Goal: Check status: Check status

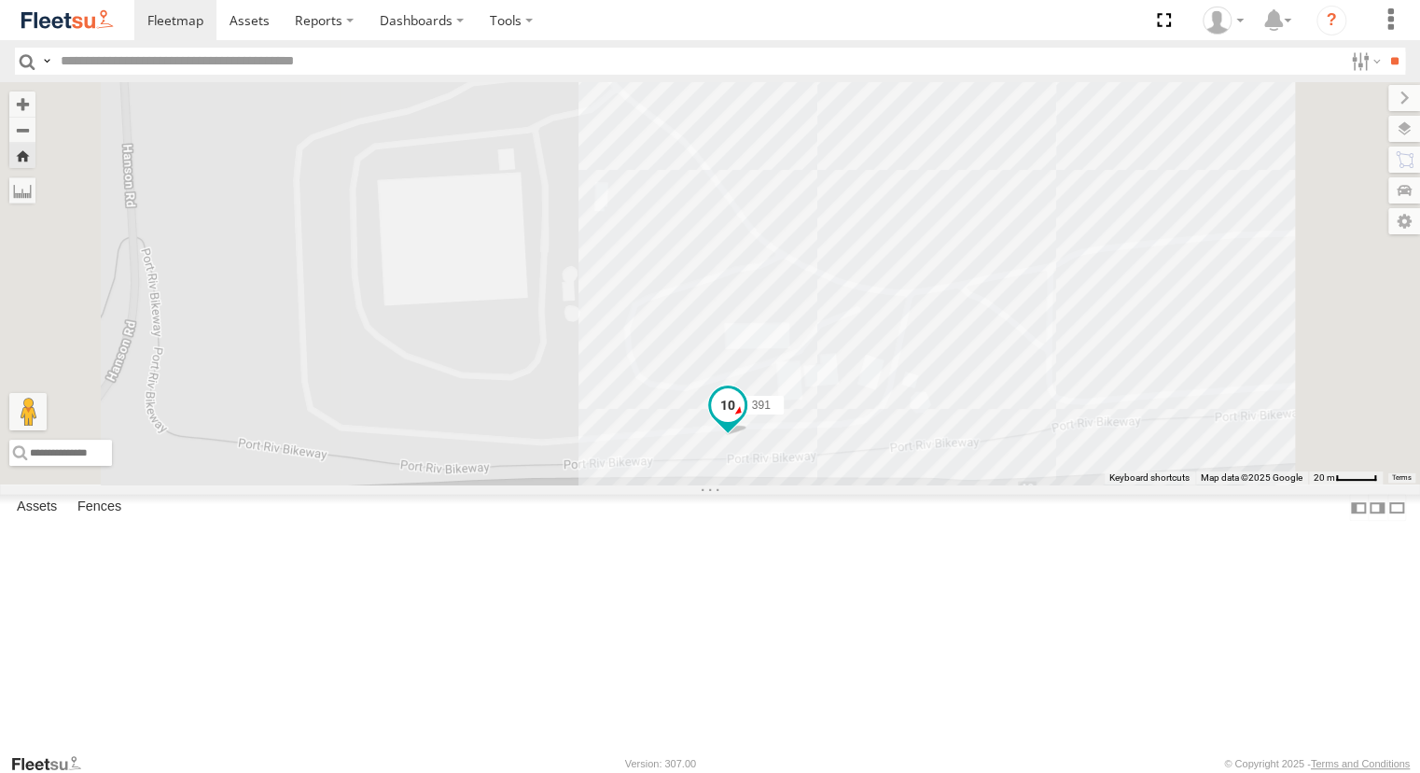
click at [745, 421] on span at bounding box center [728, 404] width 34 height 34
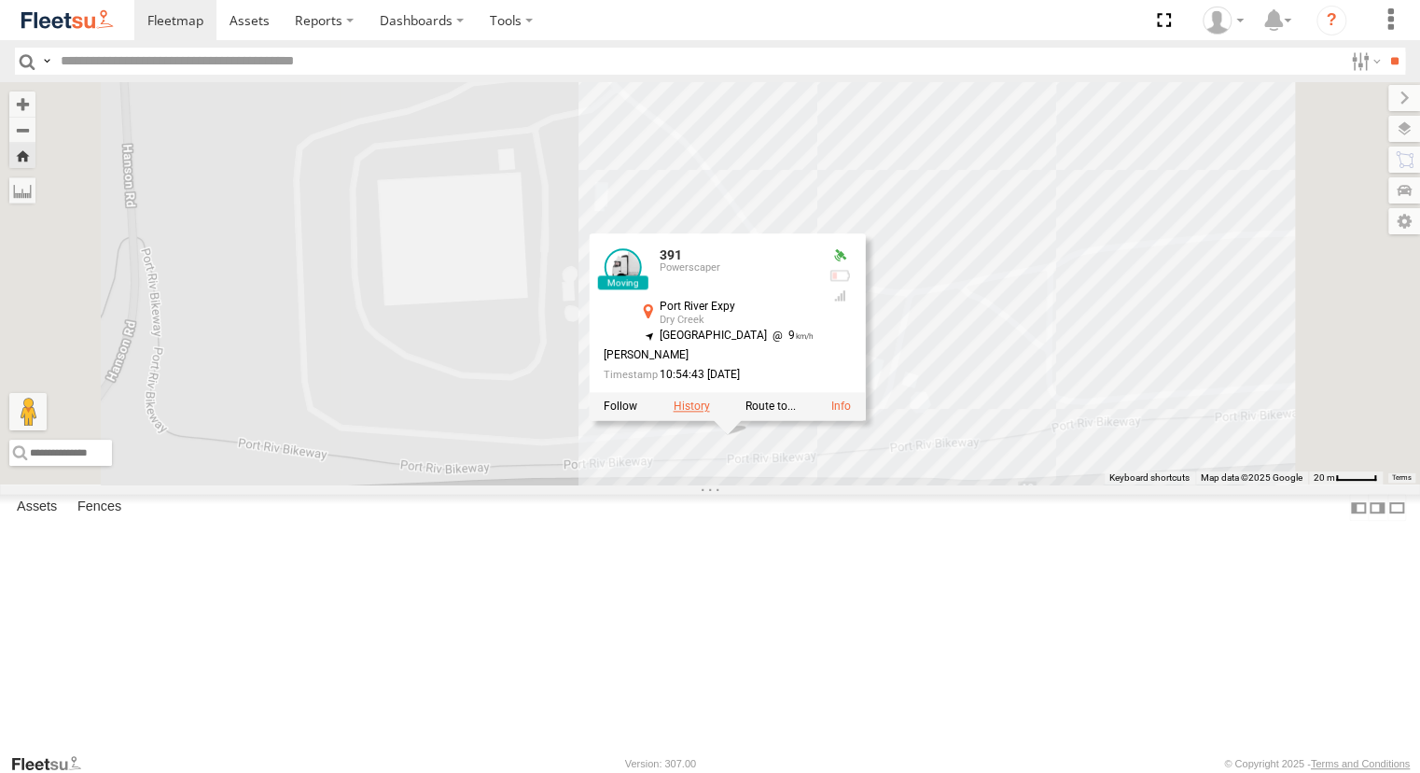
click at [709, 412] on label at bounding box center [691, 405] width 36 height 13
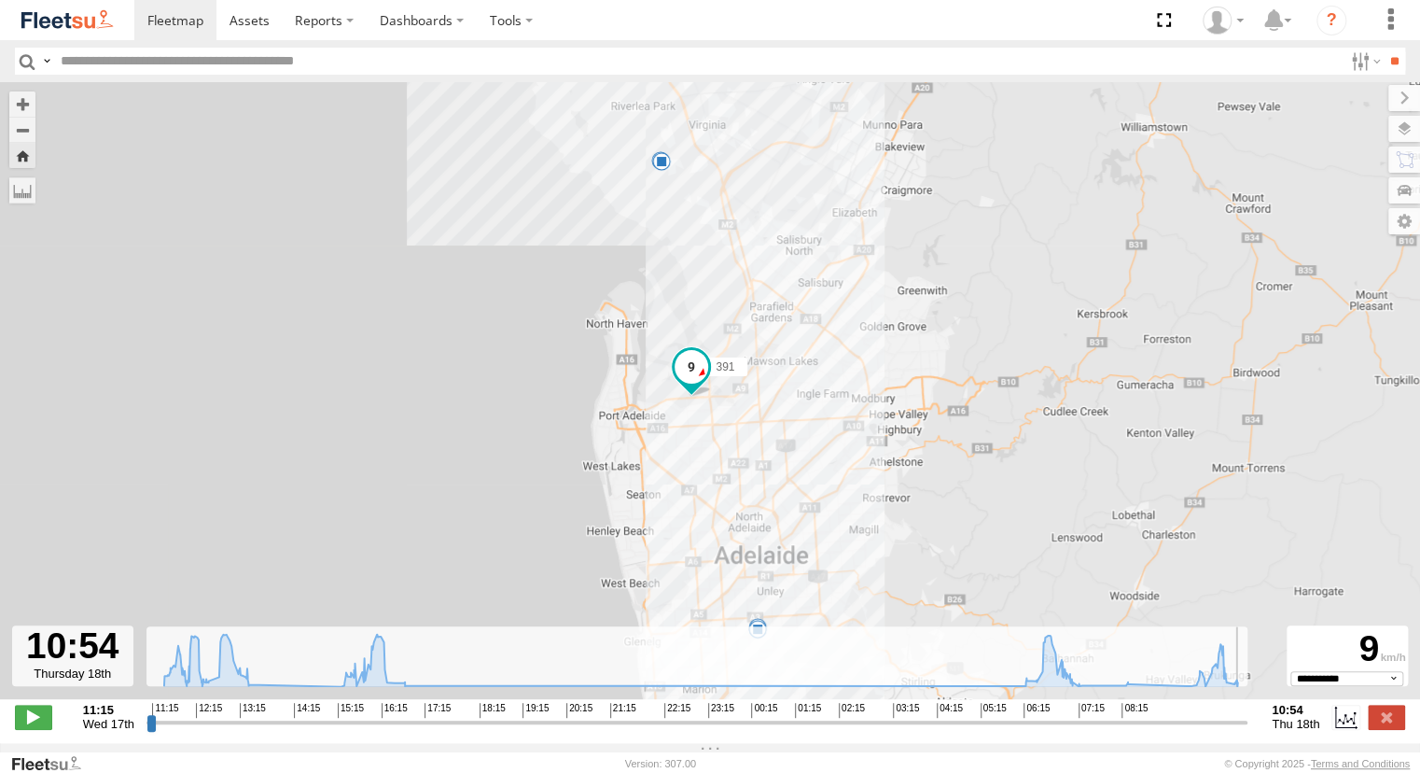
drag, startPoint x: 150, startPoint y: 730, endPoint x: 1251, endPoint y: 806, distance: 1103.0
type input "**********"
click at [1248, 731] on input "range" at bounding box center [697, 722] width 1101 height 18
click at [177, 25] on span at bounding box center [175, 20] width 56 height 18
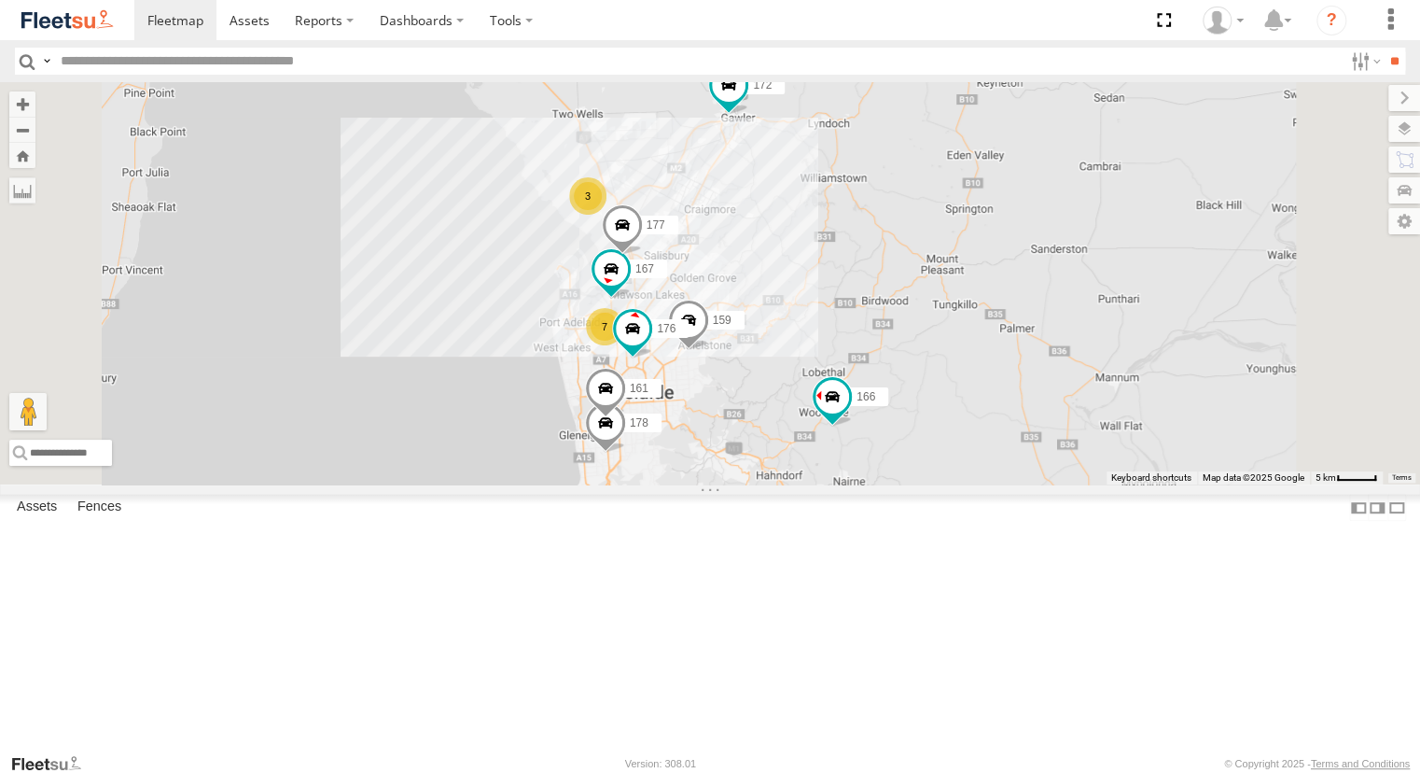
click at [0, 0] on div "391" at bounding box center [0, 0] width 0 height 0
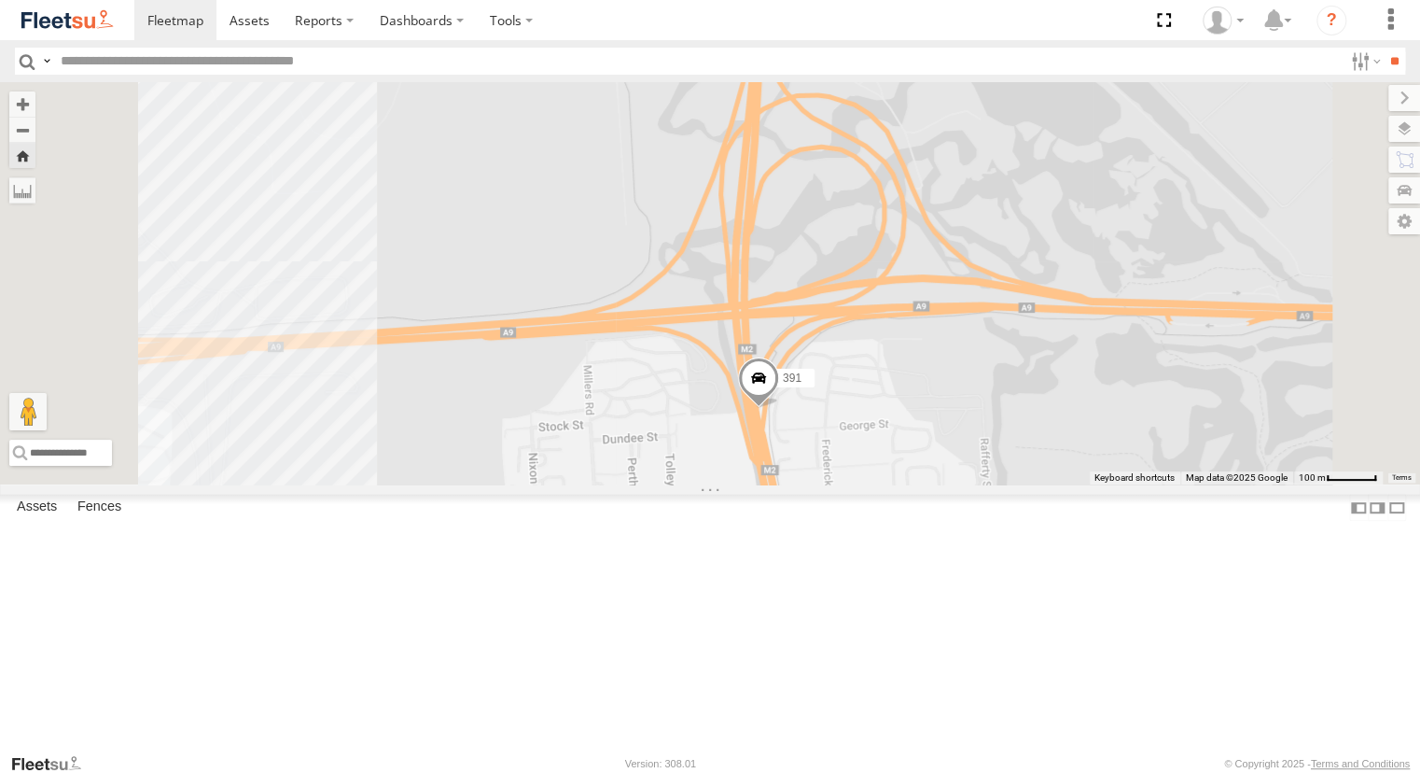
drag, startPoint x: 1128, startPoint y: 675, endPoint x: 939, endPoint y: 386, distance: 345.0
click at [939, 386] on div "391" at bounding box center [710, 283] width 1420 height 402
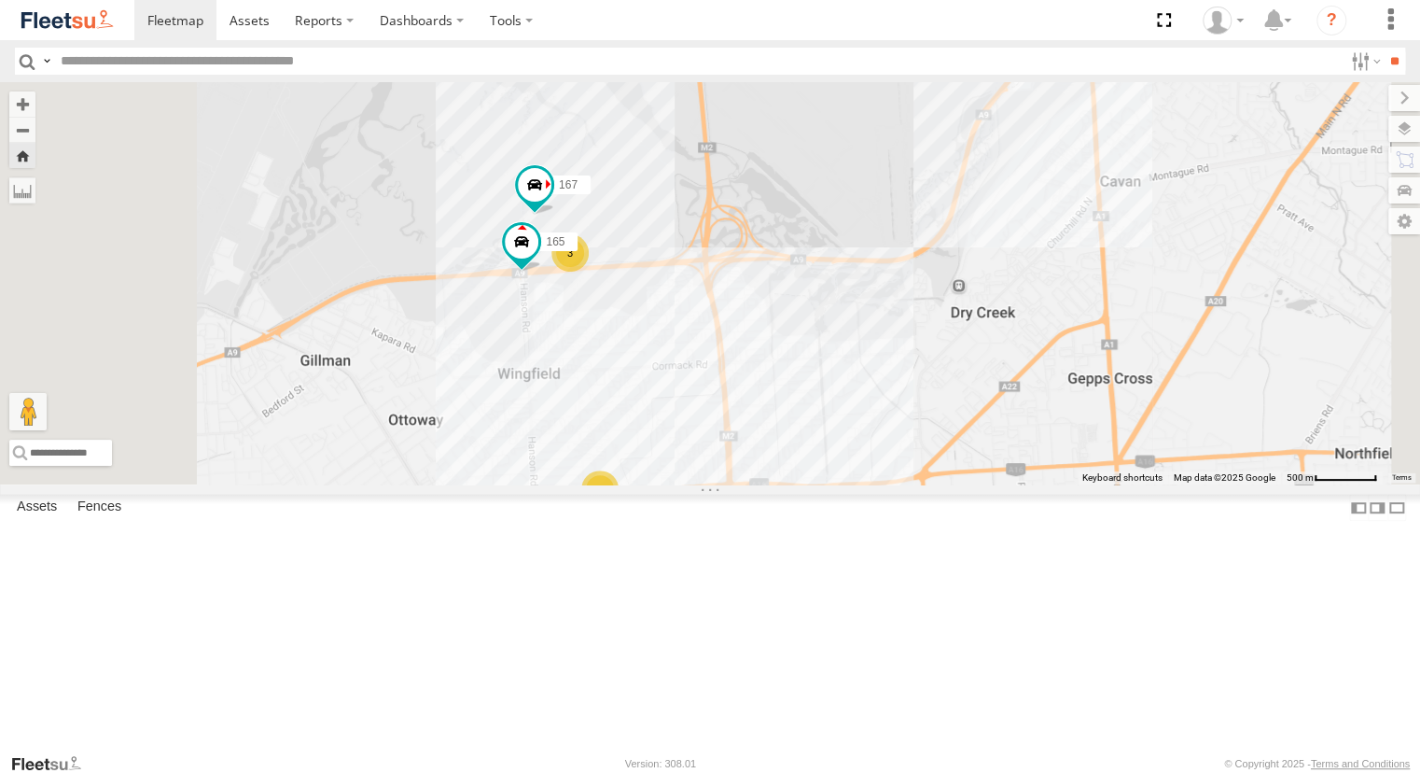
click at [0, 0] on div "Powerscaper" at bounding box center [0, 0] width 0 height 0
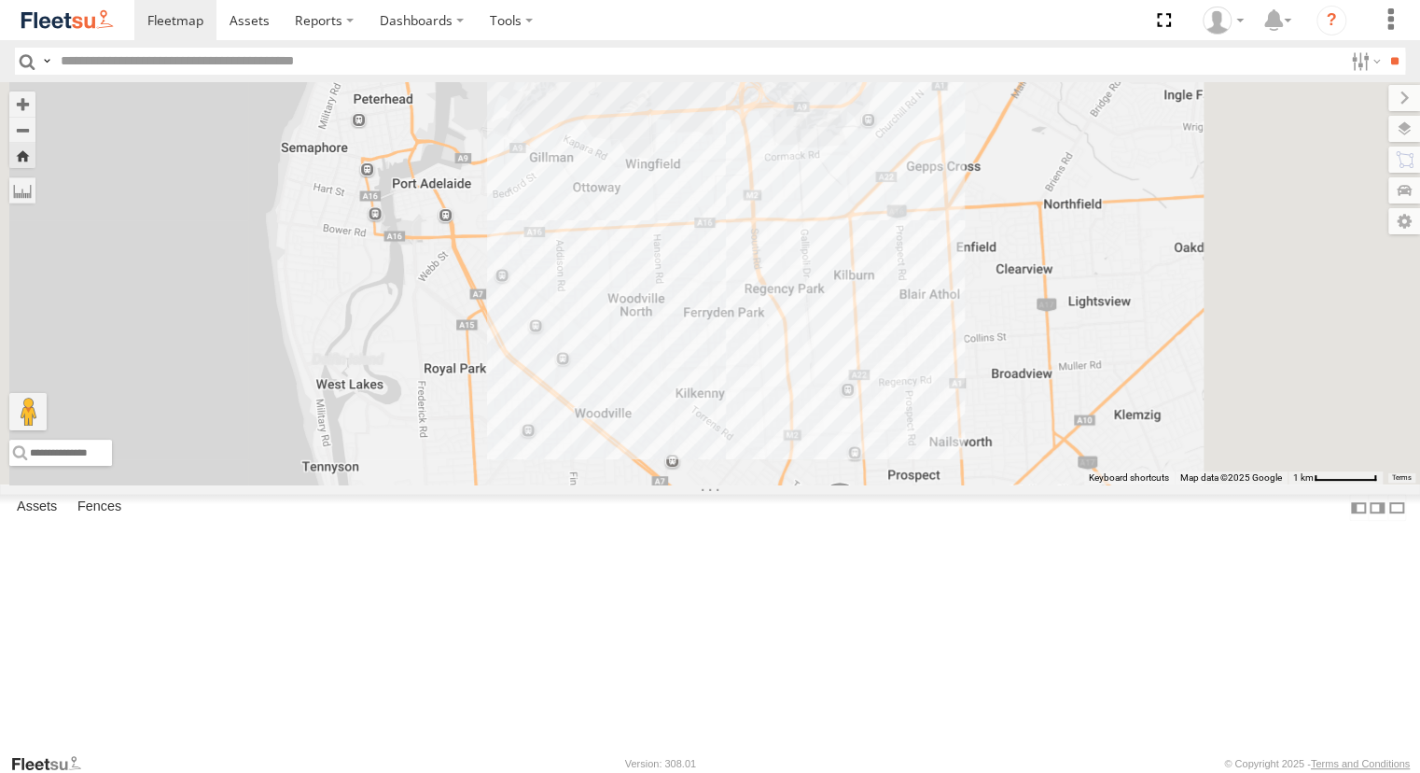
click at [860, 531] on span at bounding box center [839, 506] width 41 height 50
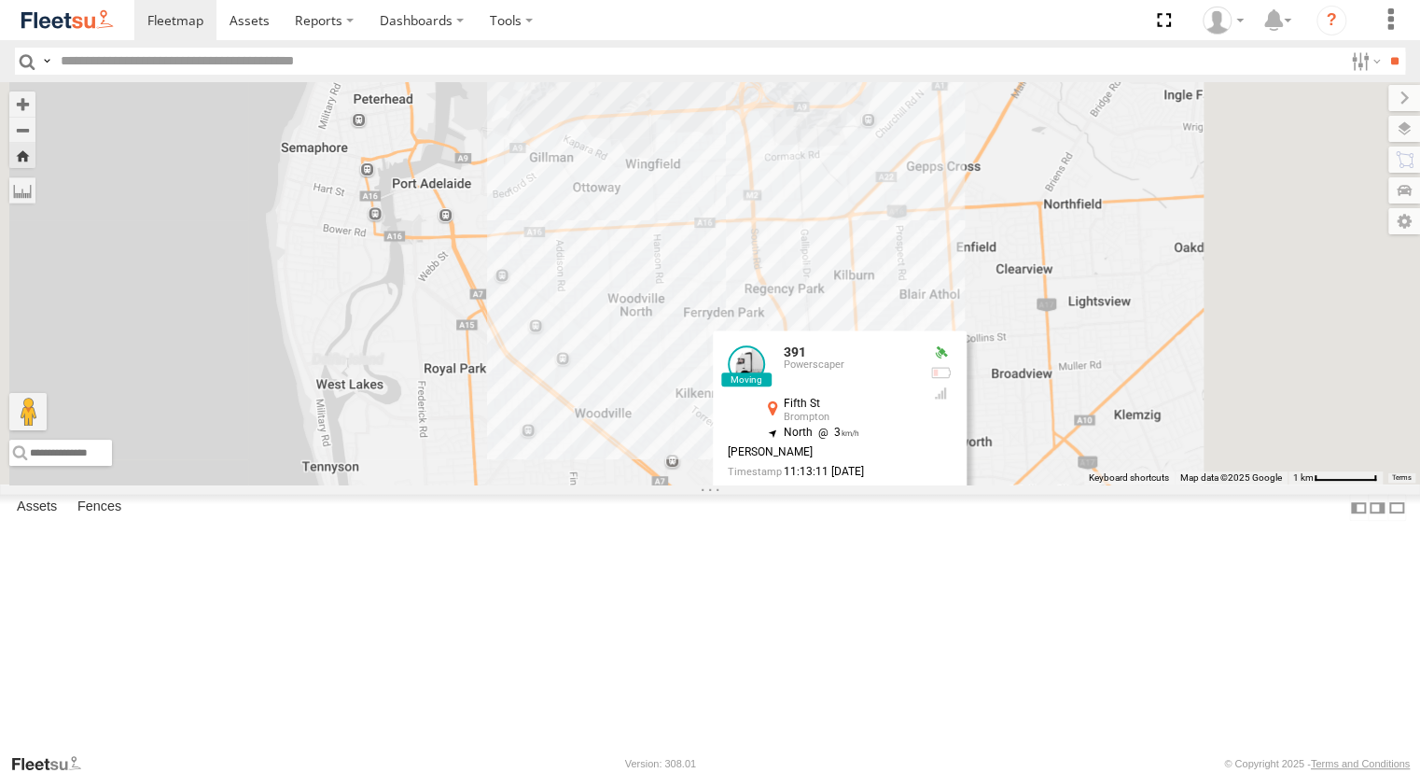
click at [826, 510] on label at bounding box center [808, 502] width 36 height 13
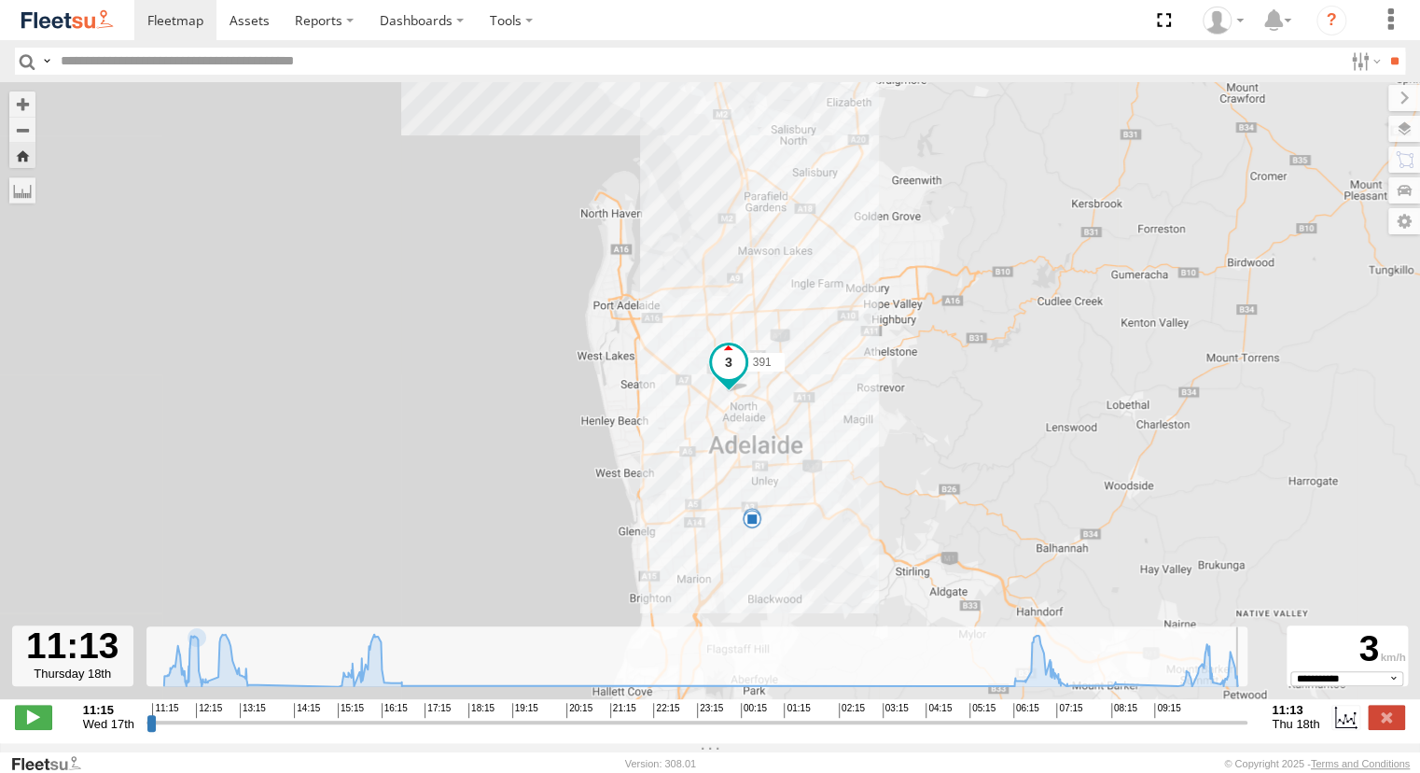
drag, startPoint x: 151, startPoint y: 734, endPoint x: 703, endPoint y: 496, distance: 601.1
click at [1224, 731] on input "range" at bounding box center [697, 722] width 1101 height 18
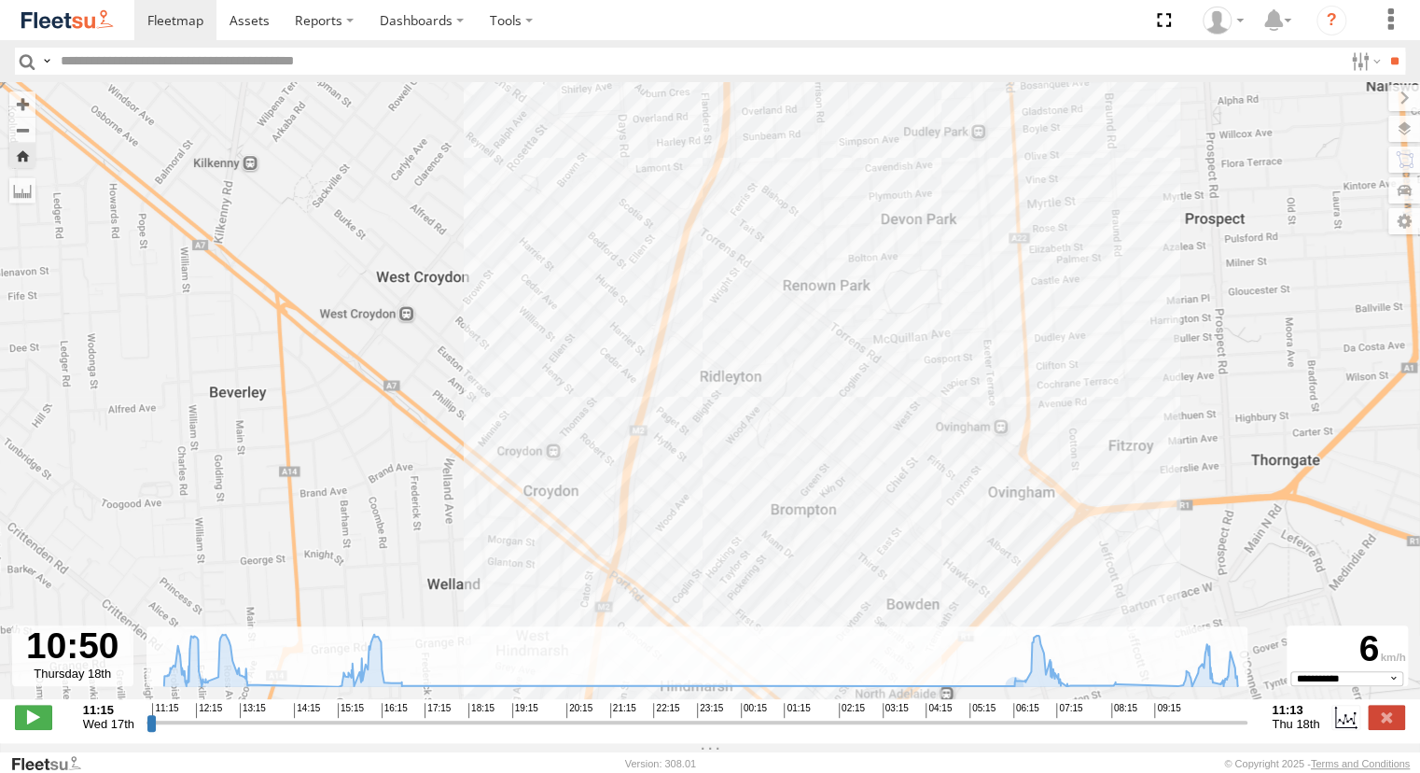
drag, startPoint x: 653, startPoint y: 275, endPoint x: 708, endPoint y: 329, distance: 76.6
click at [708, 329] on div "391 13:22 Wed 16:20 Wed 16:44 Wed 07:35 Thu 08:37 Thu" at bounding box center [710, 400] width 1420 height 636
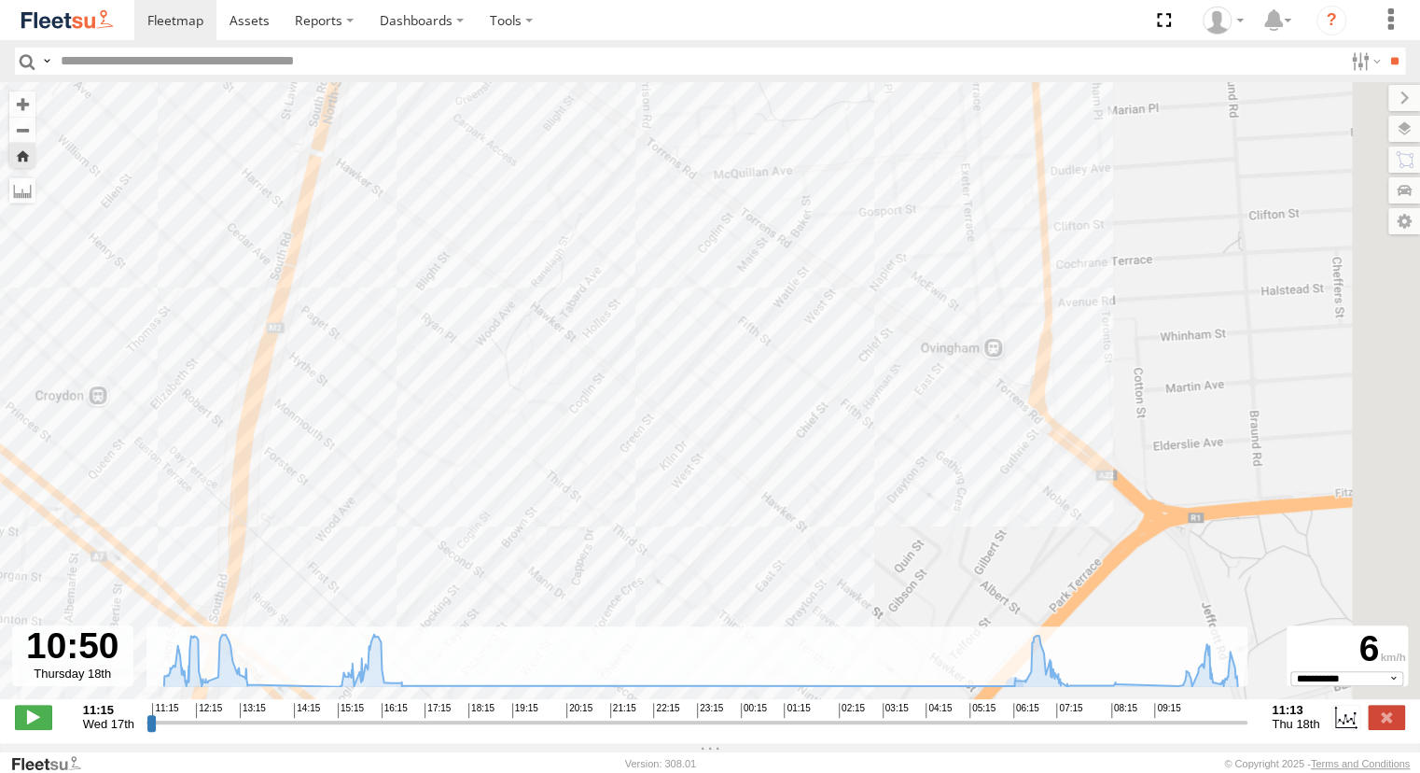
drag, startPoint x: 1109, startPoint y: 442, endPoint x: 955, endPoint y: 559, distance: 193.2
click at [955, 559] on div "391 13:22 Wed 16:20 Wed 16:44 Wed 07:35 Thu 08:37 Thu" at bounding box center [710, 400] width 1420 height 636
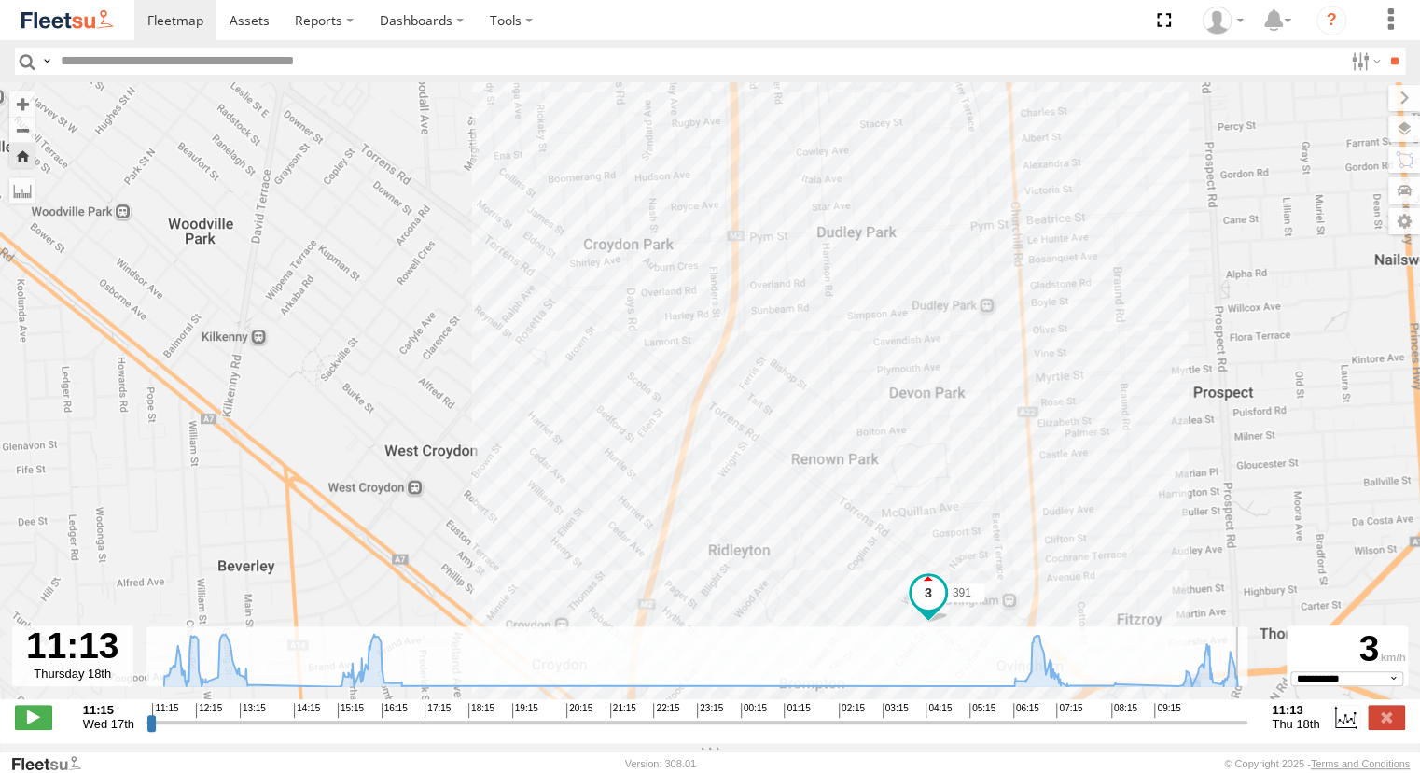
drag, startPoint x: 1226, startPoint y: 734, endPoint x: 1176, endPoint y: 659, distance: 90.9
type input "**********"
click at [1246, 731] on input "range" at bounding box center [697, 722] width 1101 height 18
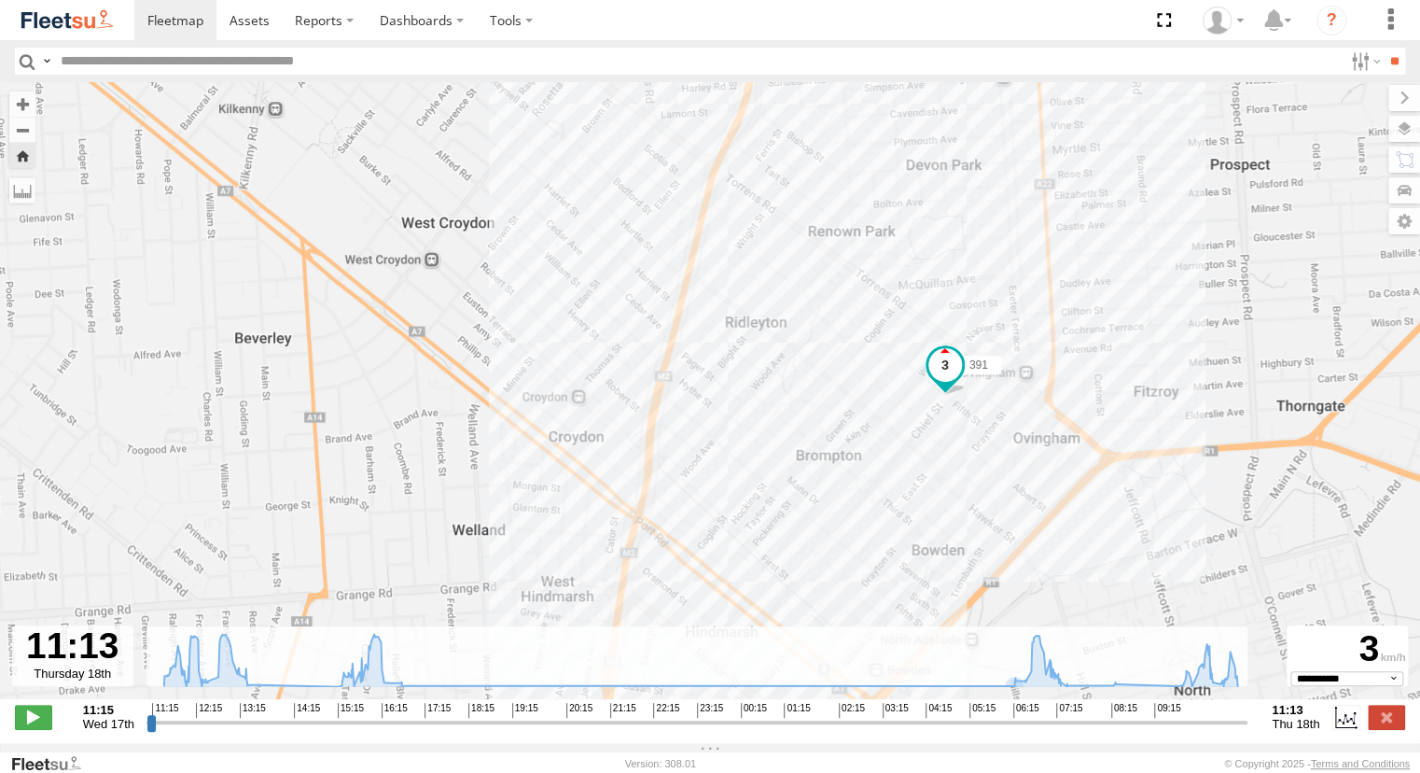
drag, startPoint x: 868, startPoint y: 589, endPoint x: 885, endPoint y: 358, distance: 231.1
click at [885, 358] on div "391 13:22 Wed 16:20 Wed 16:44 Wed 07:35 Thu 08:37 Thu" at bounding box center [710, 400] width 1420 height 636
